Goal: Find specific page/section: Find specific page/section

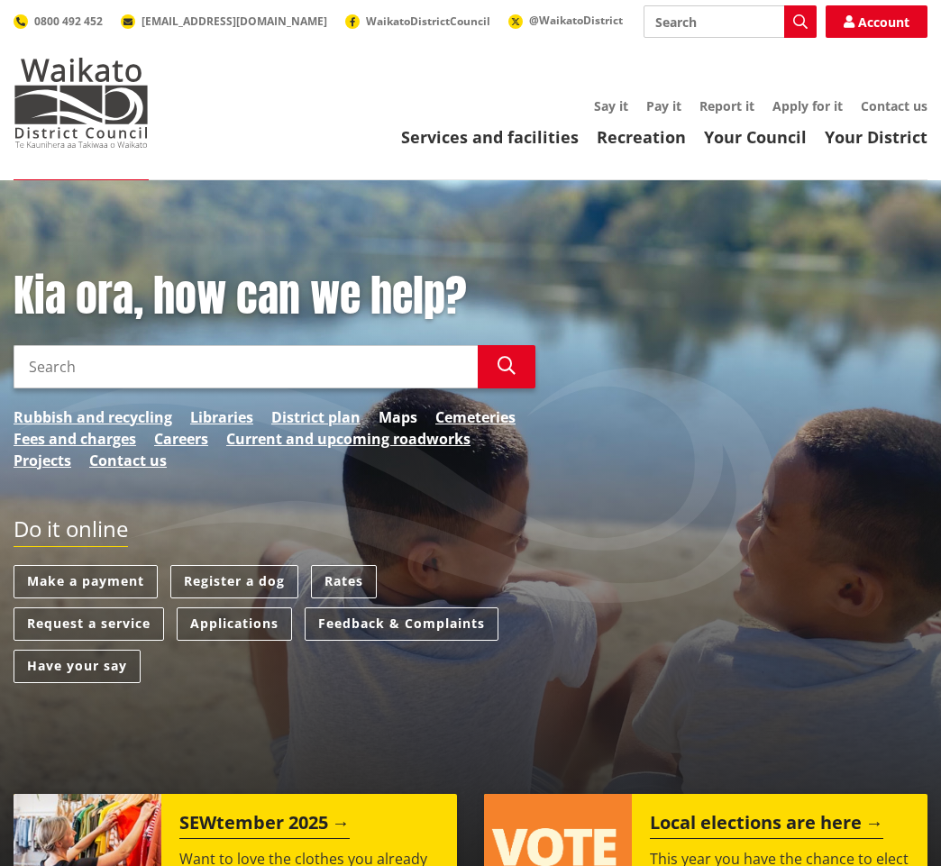
click at [394, 417] on link "Maps" at bounding box center [398, 417] width 39 height 22
click at [29, 369] on input "Search" at bounding box center [246, 366] width 464 height 43
click at [24, 366] on input "Search" at bounding box center [246, 366] width 464 height 43
type input "[STREET_ADDRESS][PERSON_NAME]"
click at [396, 417] on link "Maps" at bounding box center [398, 417] width 39 height 22
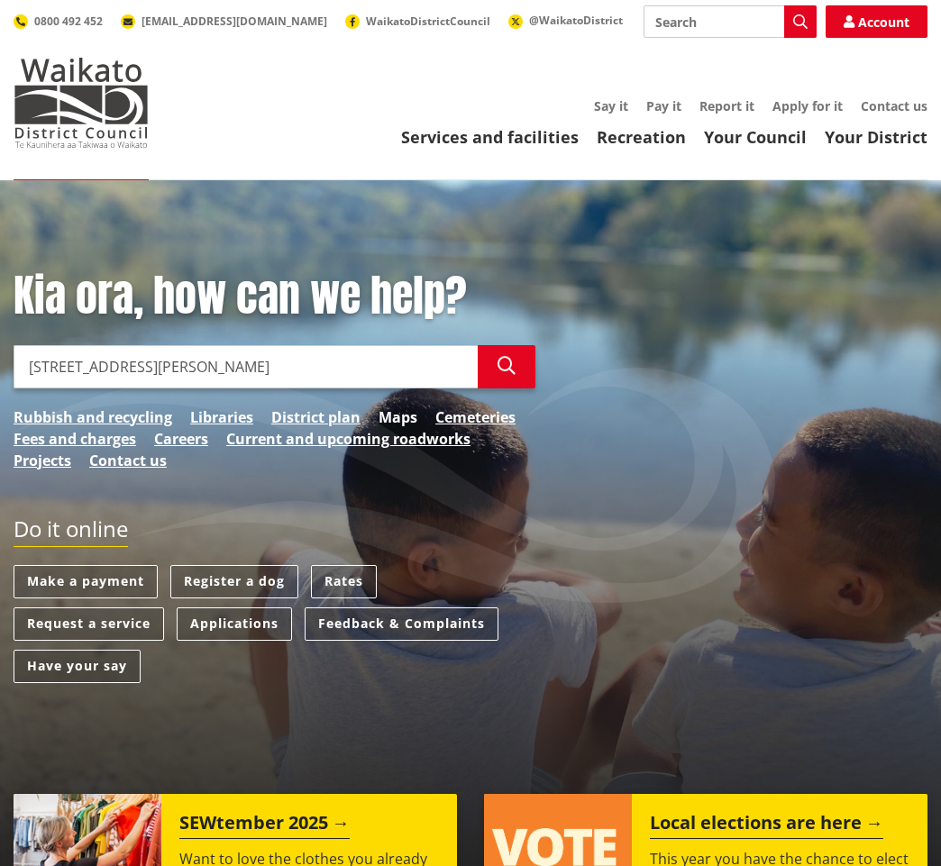
click at [387, 416] on link "Maps" at bounding box center [398, 417] width 39 height 22
click at [498, 362] on icon "button" at bounding box center [506, 366] width 18 height 18
drag, startPoint x: 192, startPoint y: 370, endPoint x: -3, endPoint y: 359, distance: 195.0
click at [395, 416] on link "Maps" at bounding box center [398, 417] width 39 height 22
